Goal: Information Seeking & Learning: Learn about a topic

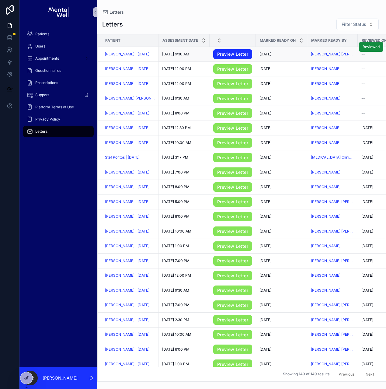
click at [232, 52] on link "Preview Letter" at bounding box center [232, 54] width 39 height 10
click at [112, 53] on span "[PERSON_NAME] | [DATE]" at bounding box center [127, 54] width 44 height 5
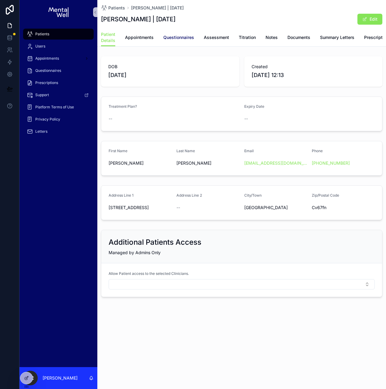
click at [184, 37] on span "Questionnaires" at bounding box center [178, 37] width 31 height 6
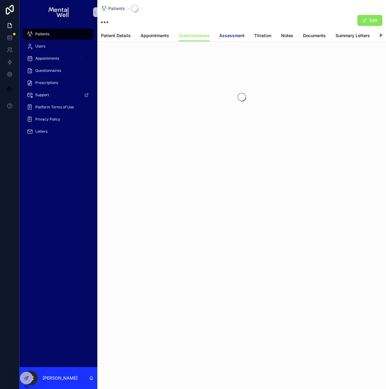
click at [227, 35] on span "Assessment" at bounding box center [231, 36] width 25 height 6
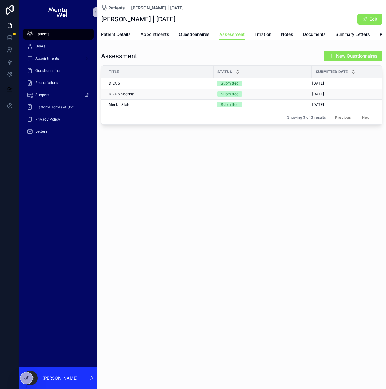
click at [161, 96] on div "DIVA 5 Scoring DIVA 5 Scoring" at bounding box center [159, 94] width 101 height 5
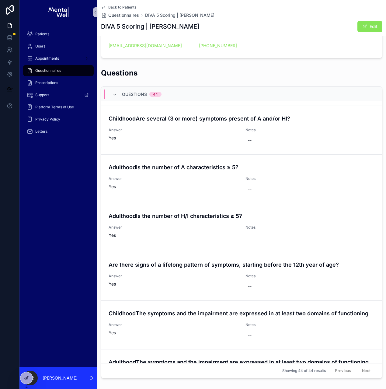
scroll to position [1945, 0]
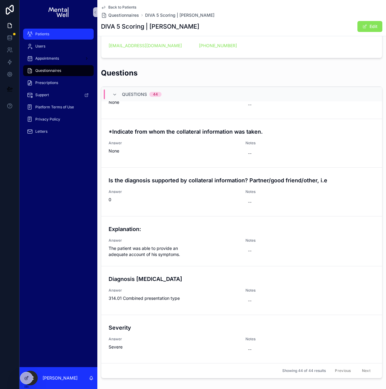
click at [36, 33] on span "Patients" at bounding box center [42, 34] width 14 height 5
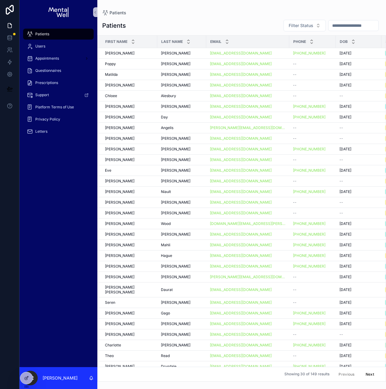
click at [346, 25] on input "scrollable content" at bounding box center [354, 25] width 50 height 9
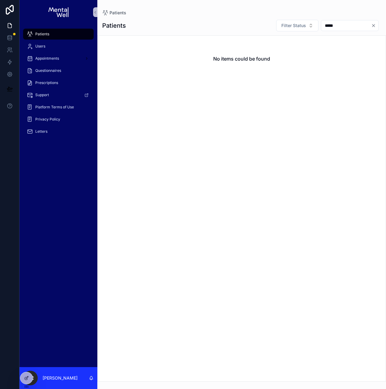
click at [335, 25] on input "*****" at bounding box center [346, 25] width 50 height 9
type input "*******"
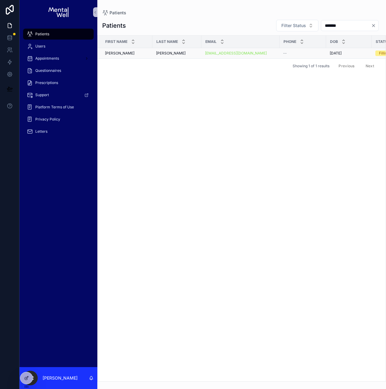
click at [137, 52] on div "[PERSON_NAME]" at bounding box center [127, 53] width 44 height 5
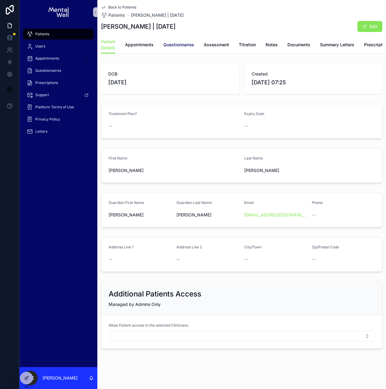
click at [180, 43] on span "Questionnaires" at bounding box center [178, 45] width 31 height 6
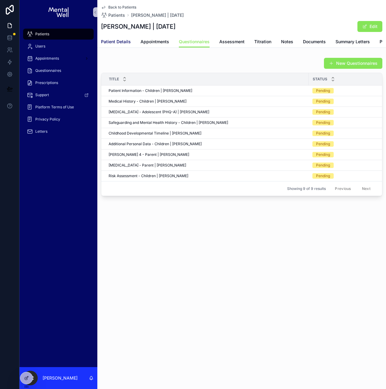
click at [114, 42] on span "Patient Details" at bounding box center [116, 42] width 30 height 6
